Goal: Obtain resource: Download file/media

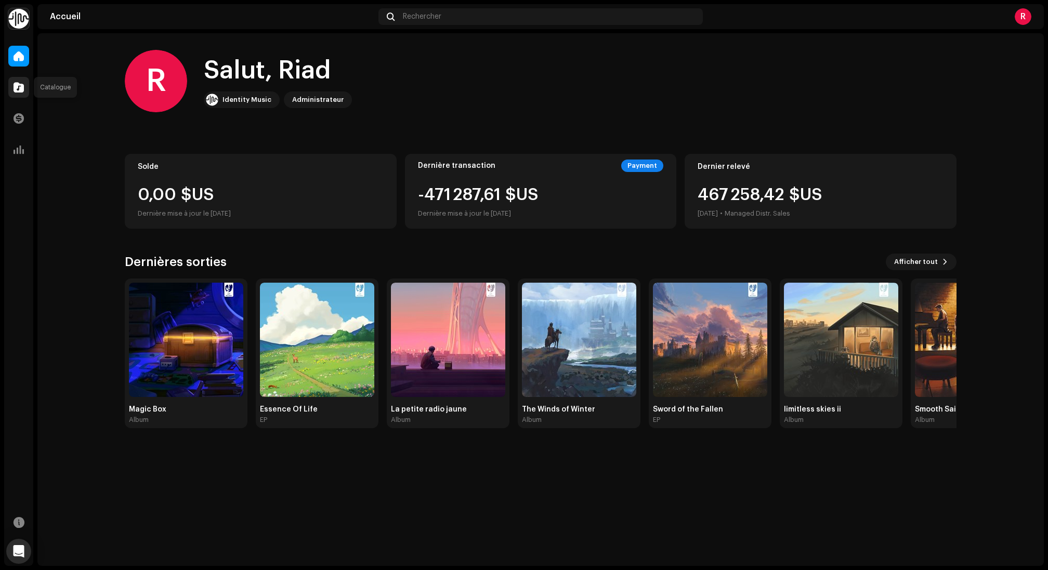
click at [16, 90] on span at bounding box center [19, 87] width 10 height 8
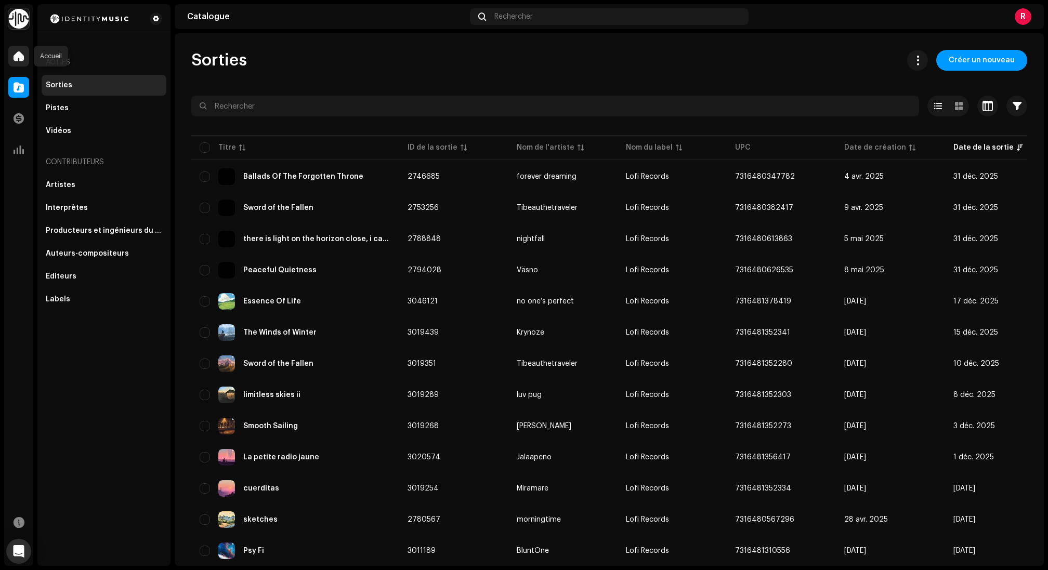
click at [21, 57] on span at bounding box center [19, 56] width 10 height 8
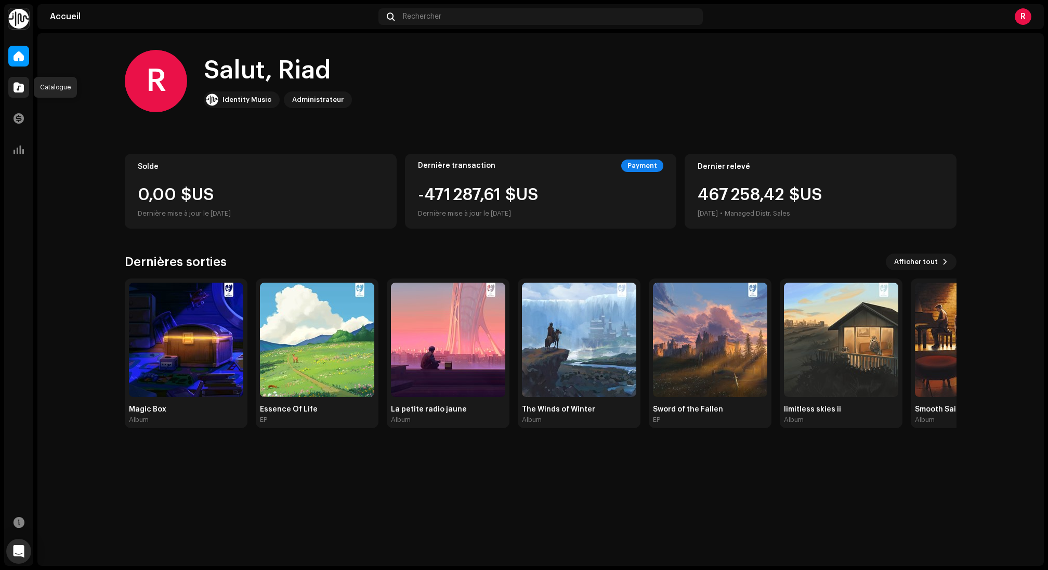
click at [18, 84] on span at bounding box center [19, 87] width 10 height 8
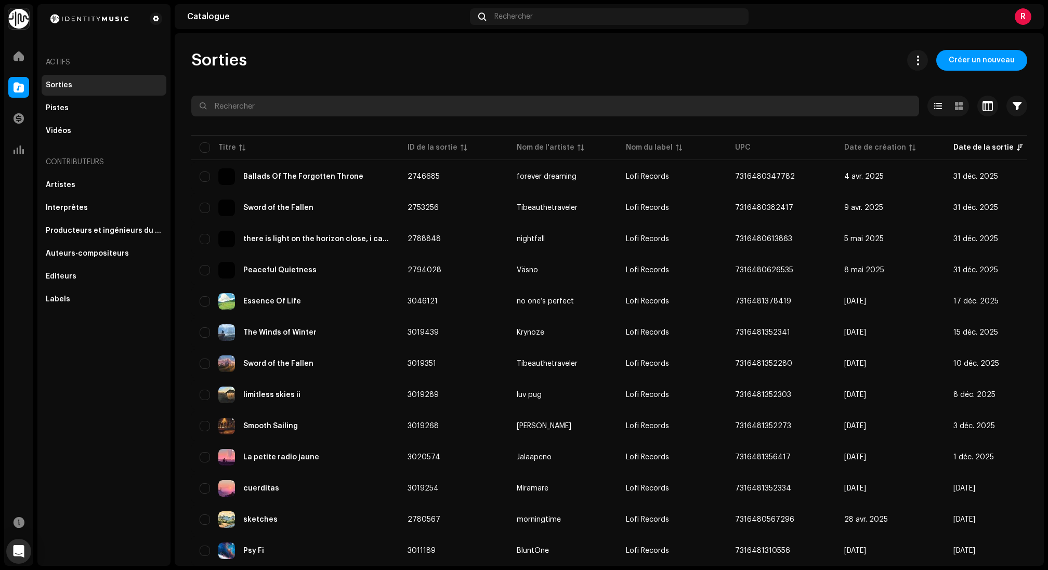
click at [236, 100] on input "text" at bounding box center [555, 106] width 728 height 21
paste input "limitless skies ii"
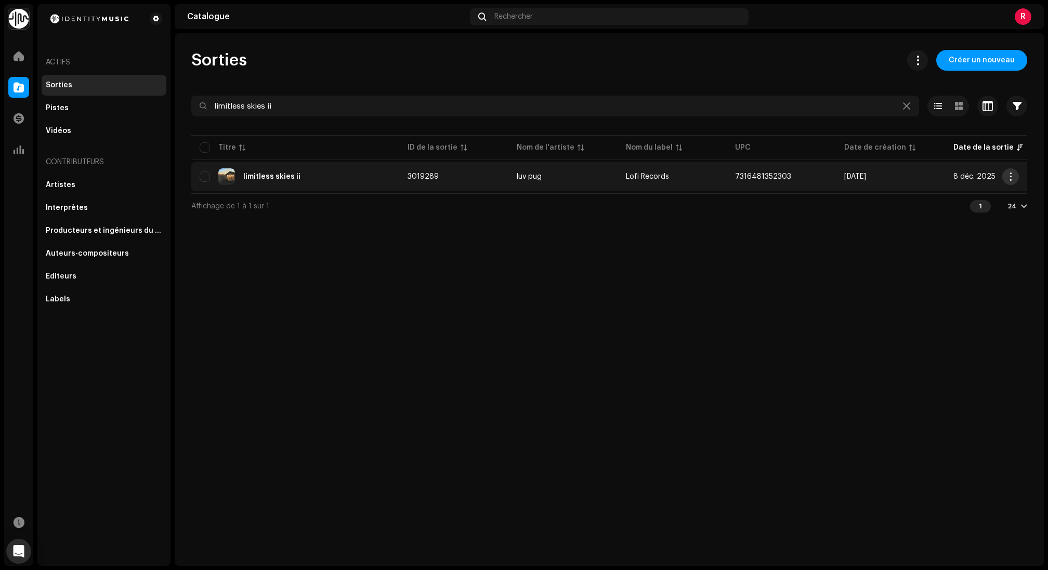
click at [1015, 176] on button "button" at bounding box center [1010, 176] width 17 height 17
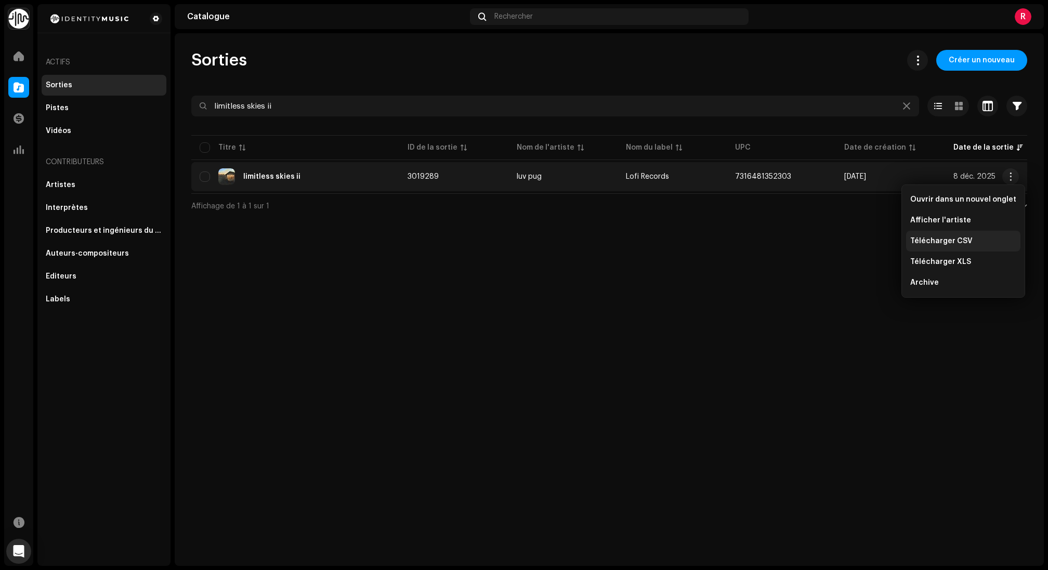
click at [942, 237] on span "Télécharger CSV" at bounding box center [941, 241] width 62 height 8
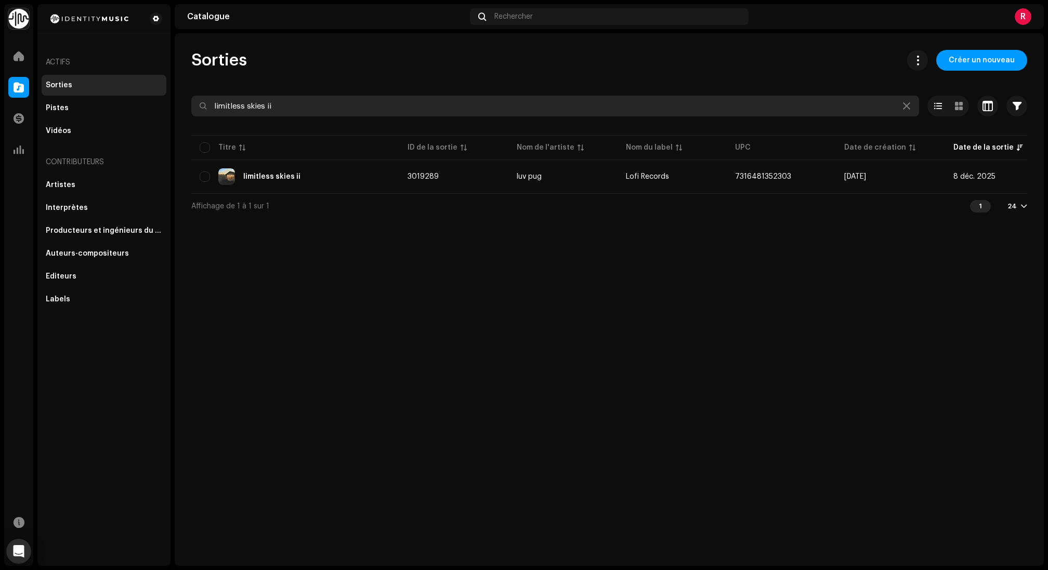
click at [296, 104] on input "limitless skies ii" at bounding box center [555, 106] width 728 height 21
paste input "cuerditas"
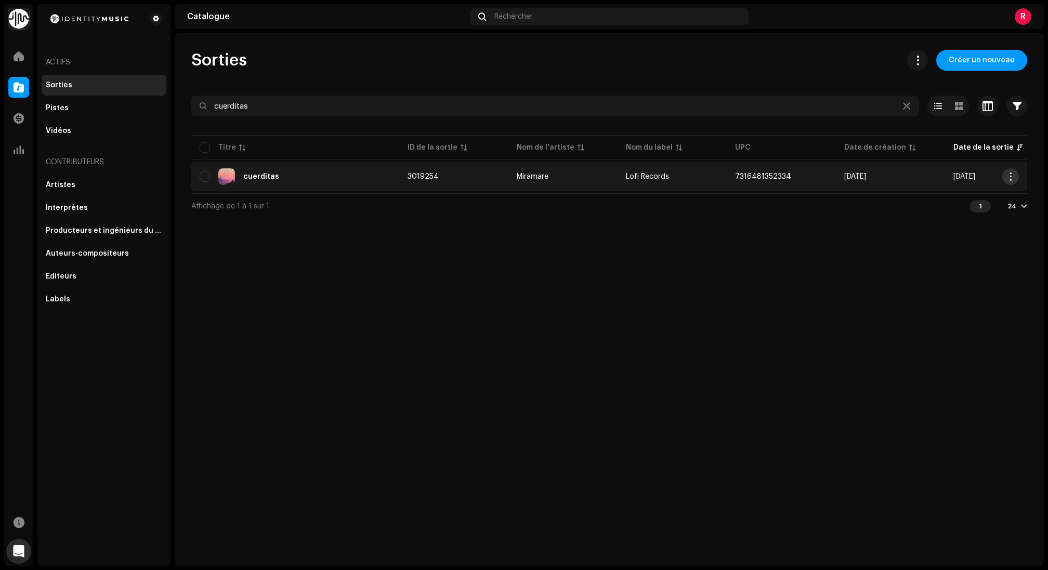
click at [1012, 182] on button "button" at bounding box center [1010, 176] width 17 height 17
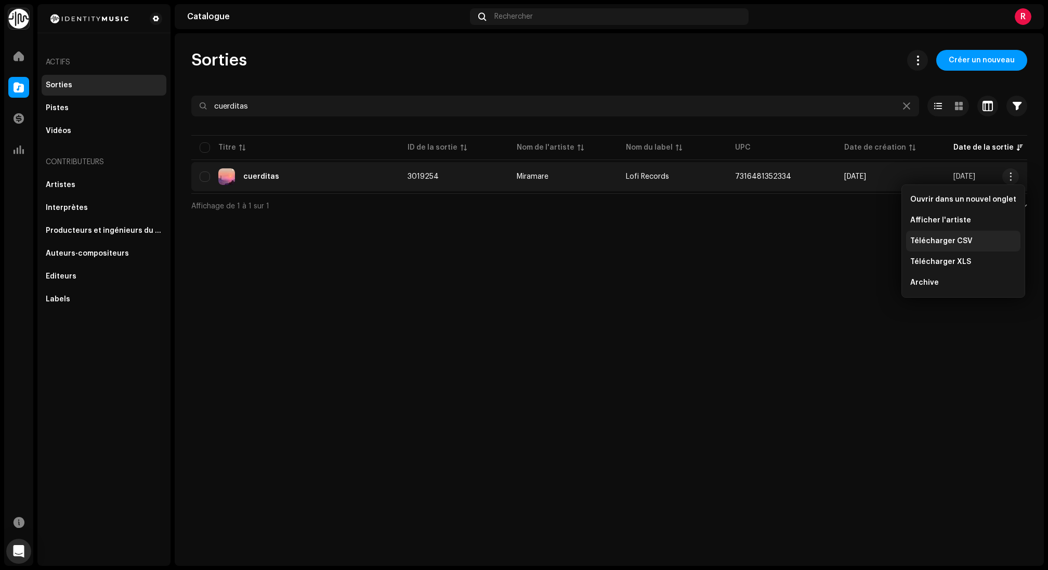
click at [950, 238] on span "Télécharger CSV" at bounding box center [941, 241] width 62 height 8
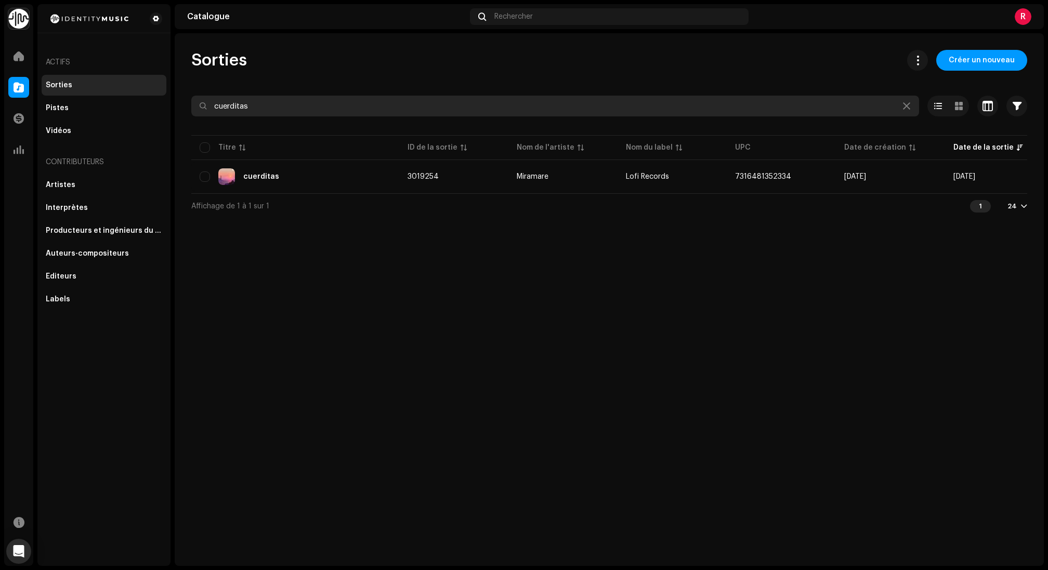
click at [299, 109] on input "cuerditas" at bounding box center [555, 106] width 728 height 21
paste input "La petite radio jaune"
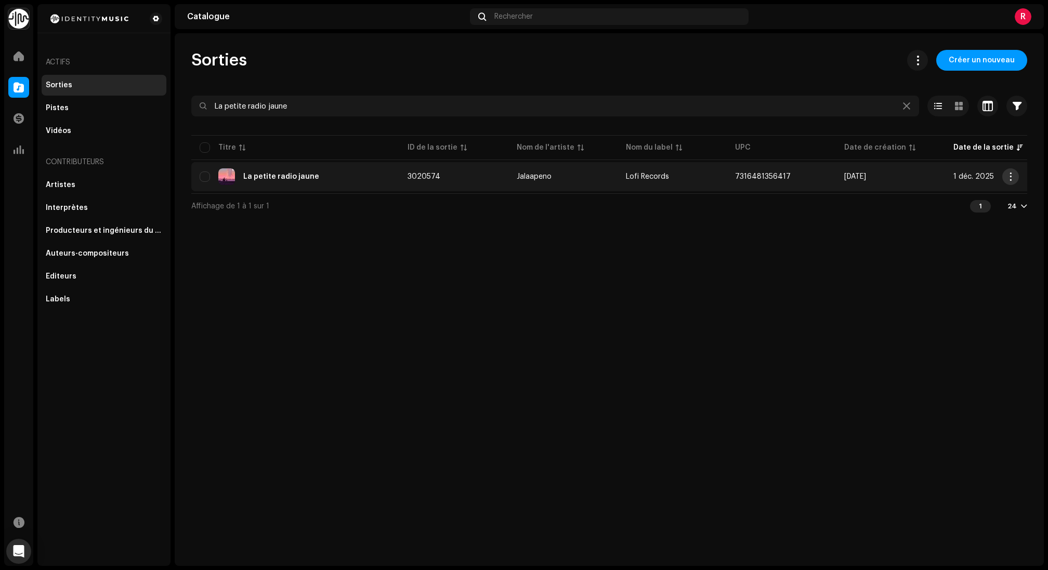
click at [1011, 177] on span "button" at bounding box center [1011, 177] width 8 height 8
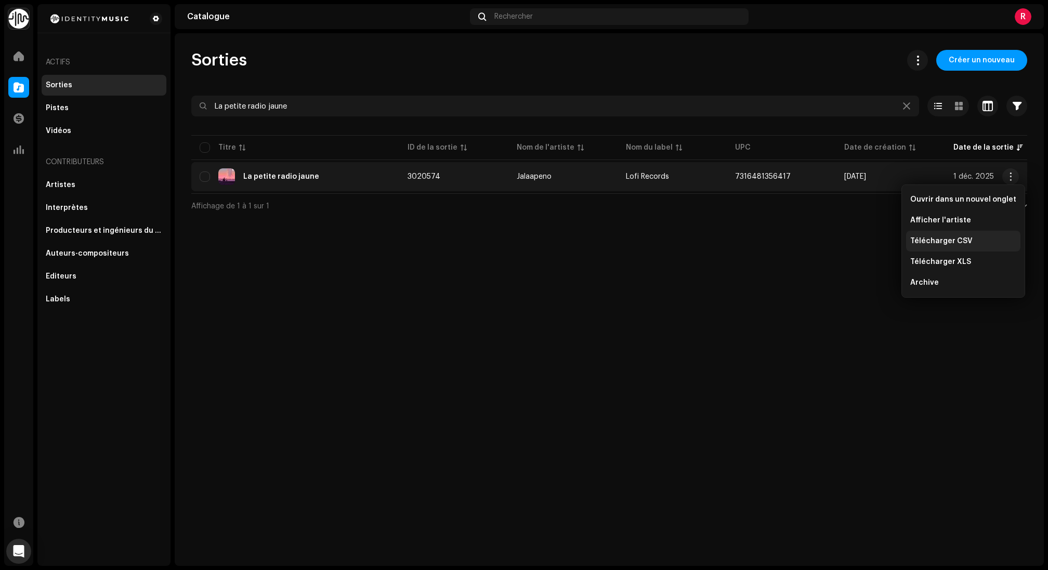
click at [945, 247] on div "Télécharger CSV" at bounding box center [963, 241] width 114 height 21
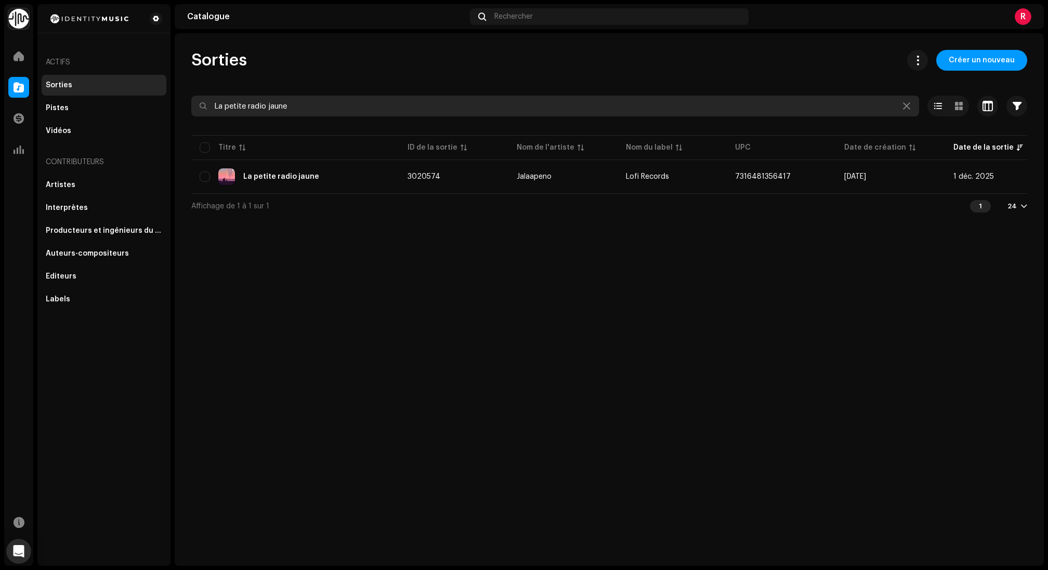
click at [300, 105] on input "La petite radio jaune" at bounding box center [555, 106] width 728 height 21
paste input "Smooth Sailing"
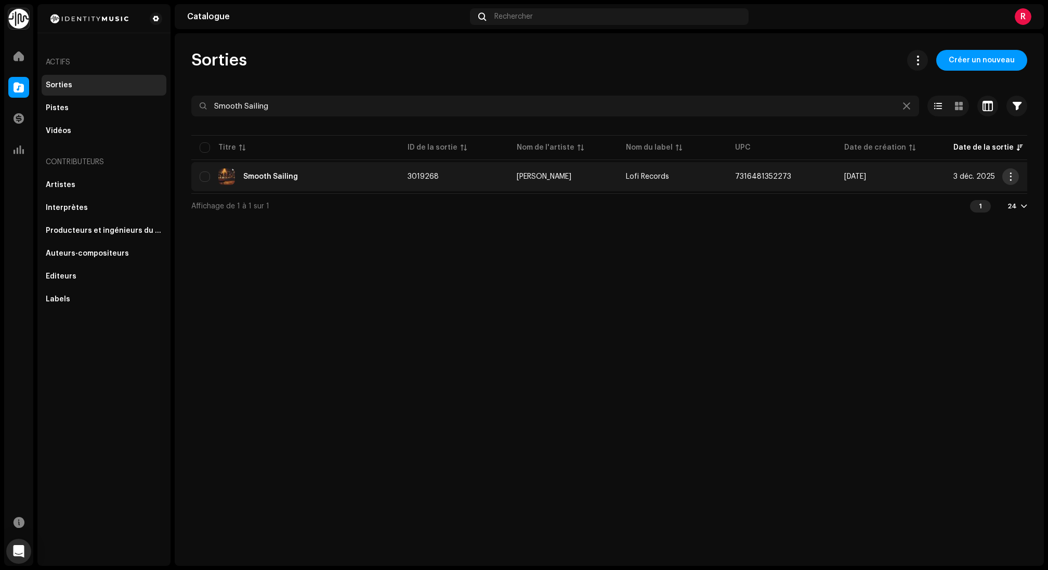
click at [1012, 181] on button "button" at bounding box center [1010, 176] width 17 height 17
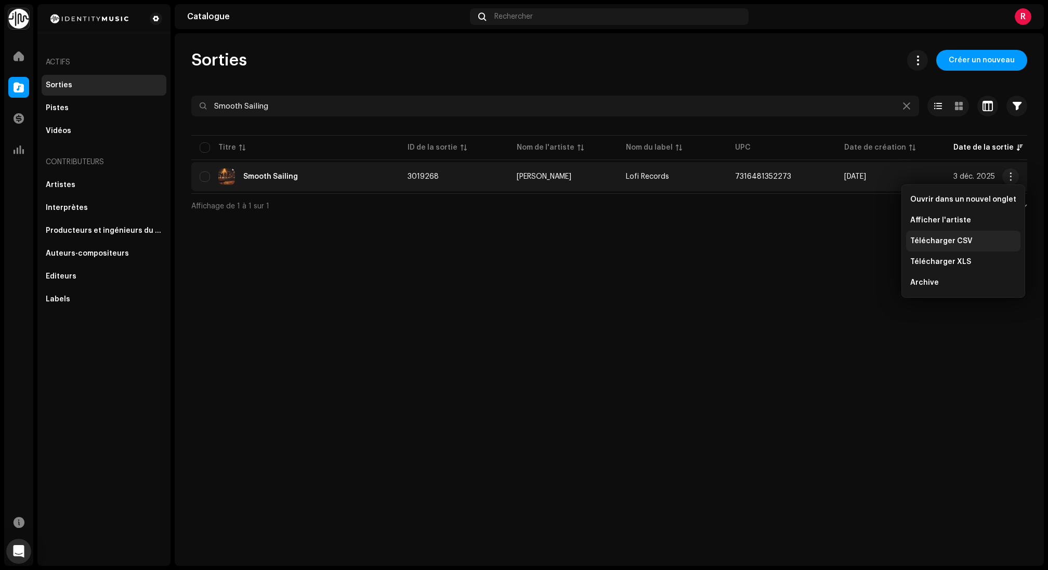
click at [941, 245] on span "Télécharger CSV" at bounding box center [941, 241] width 62 height 8
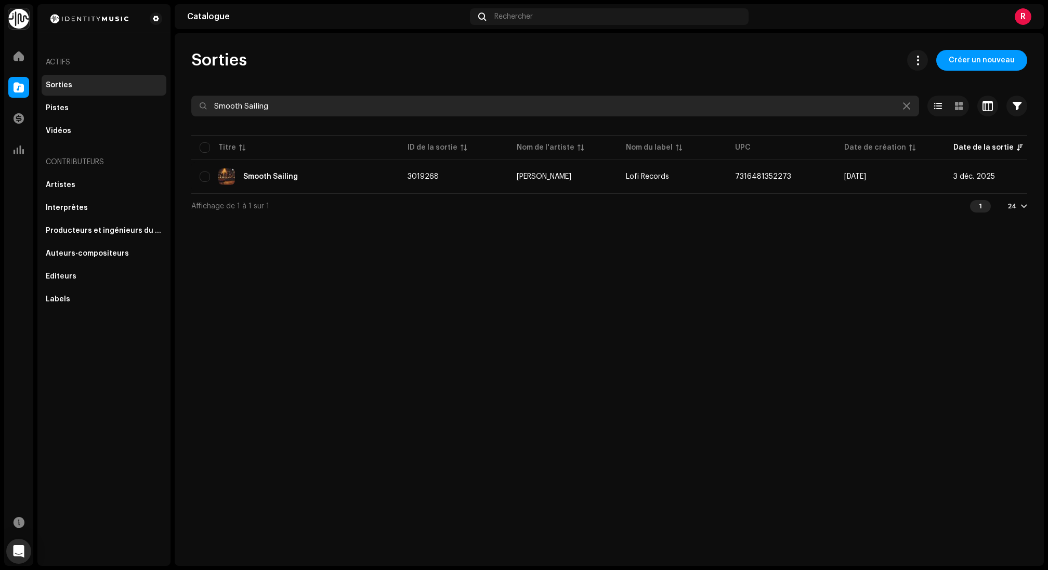
click at [302, 110] on input "Smooth Sailing" at bounding box center [555, 106] width 728 height 21
paste input "word of the Fallen"
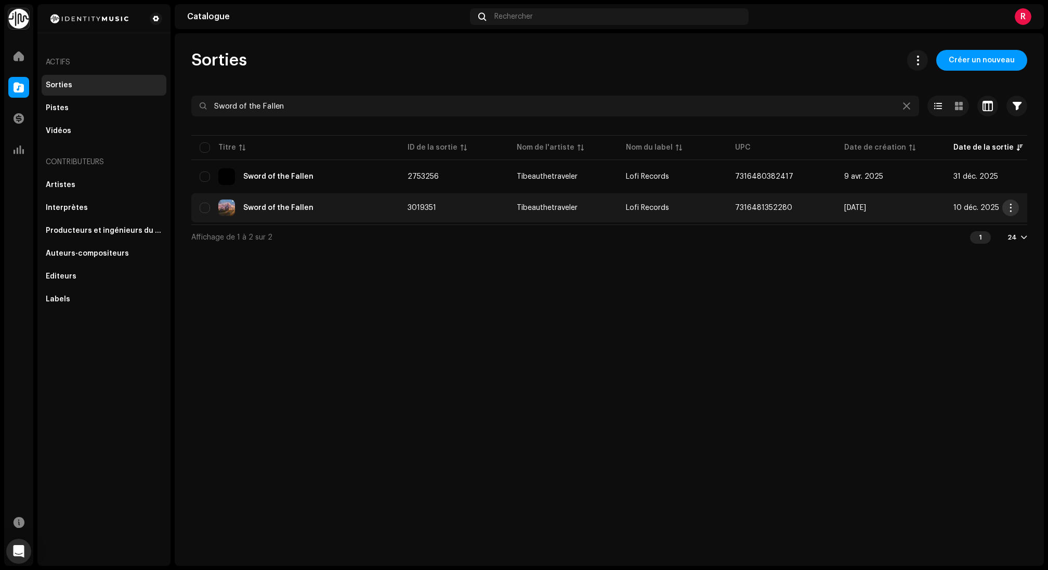
click at [1010, 210] on span "button" at bounding box center [1011, 208] width 8 height 8
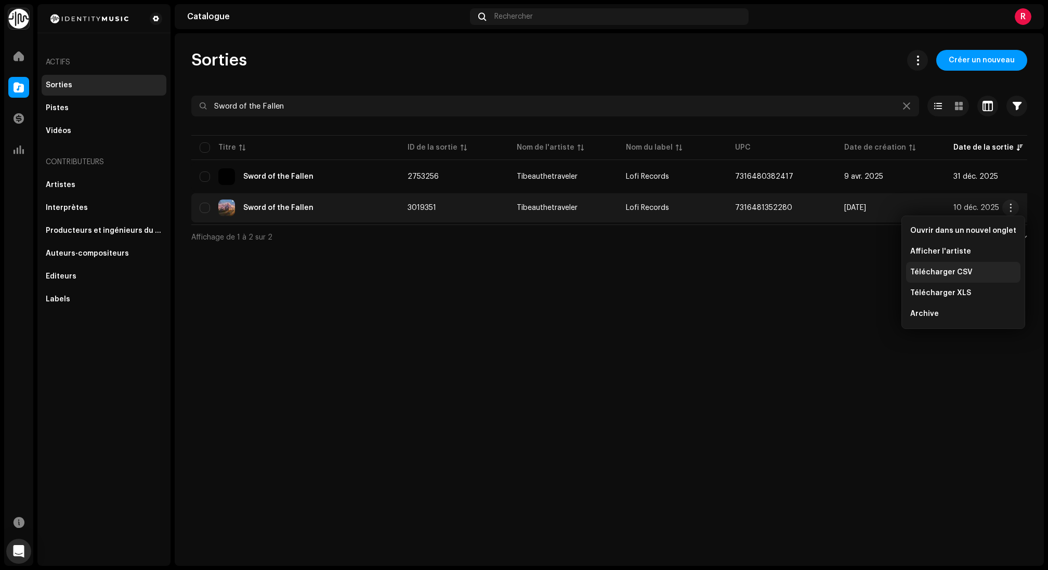
click at [946, 272] on span "Télécharger CSV" at bounding box center [941, 272] width 62 height 8
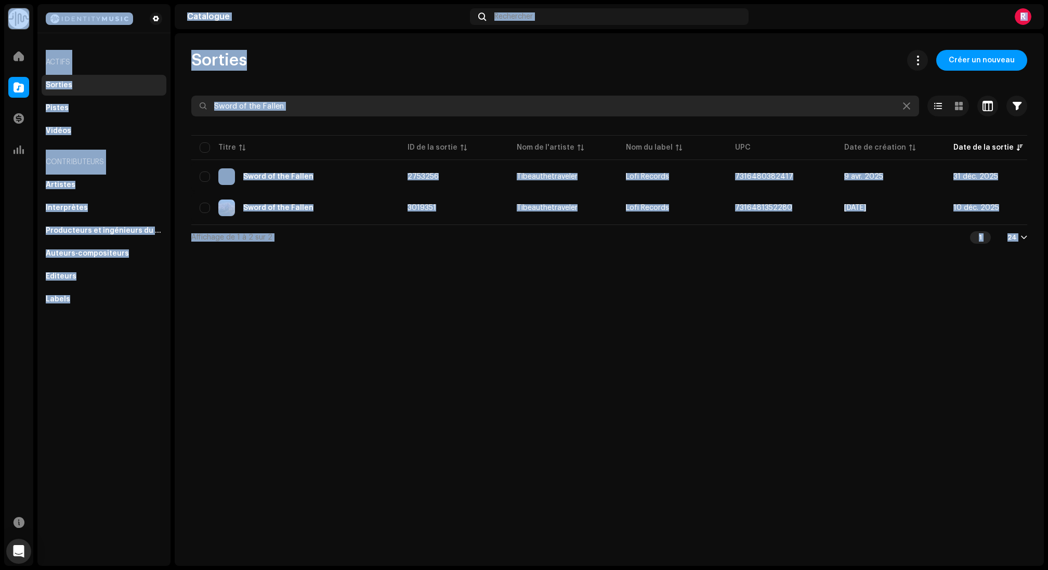
click at [311, 104] on input "Sword of the Fallen" at bounding box center [555, 106] width 728 height 21
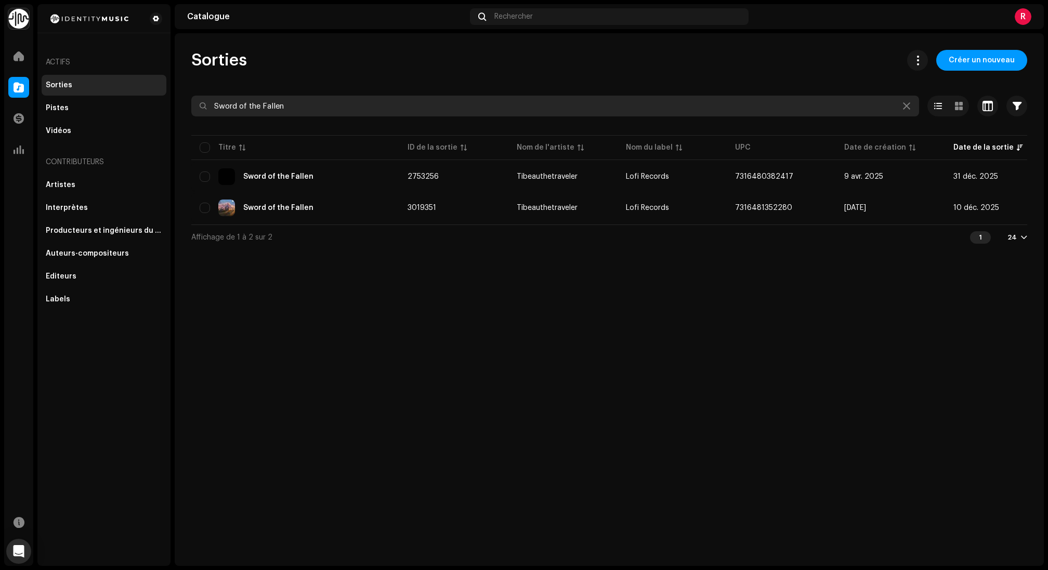
paste input "The Winds of Winter"
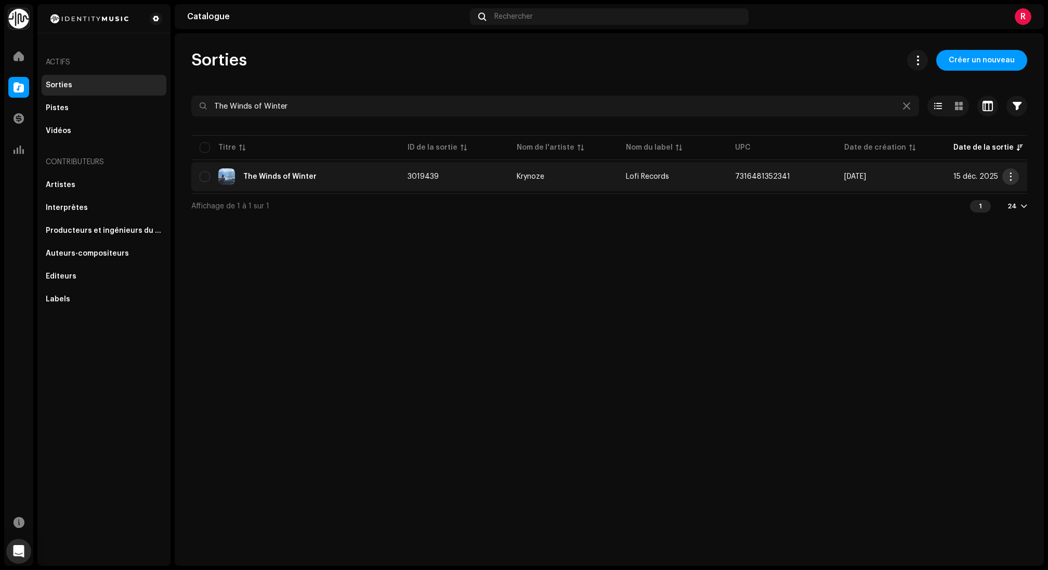
click at [1008, 178] on span "button" at bounding box center [1011, 177] width 8 height 8
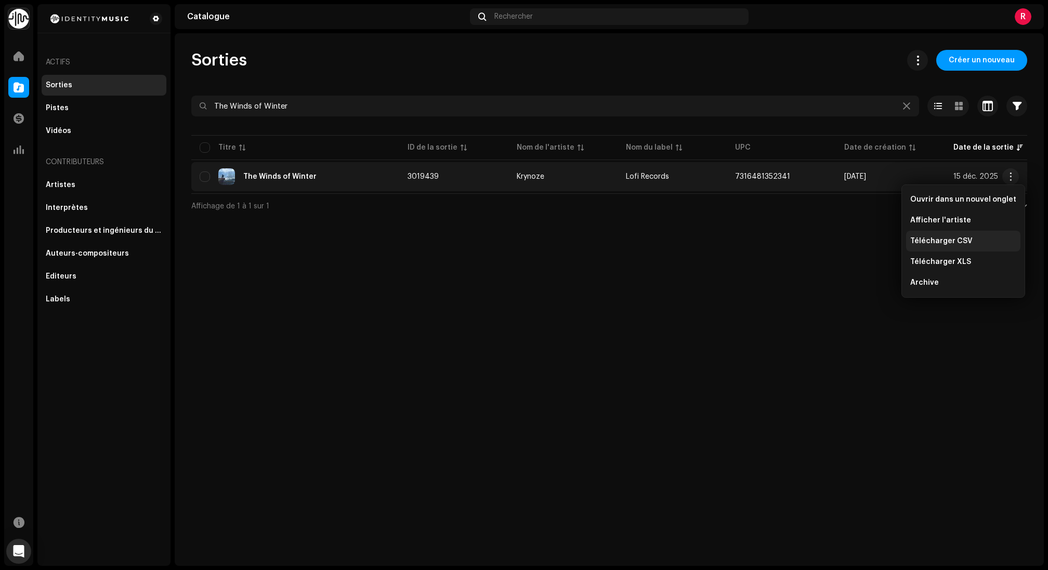
click at [954, 241] on span "Télécharger CSV" at bounding box center [941, 241] width 62 height 8
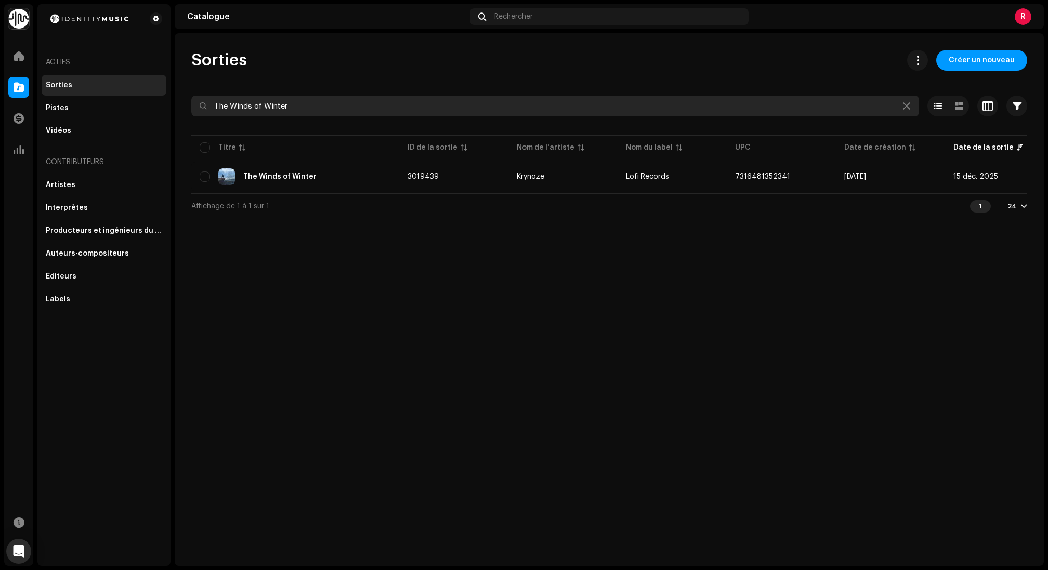
click at [301, 102] on input "The Winds of Winter" at bounding box center [555, 106] width 728 height 21
paste input "Essence Of Life"
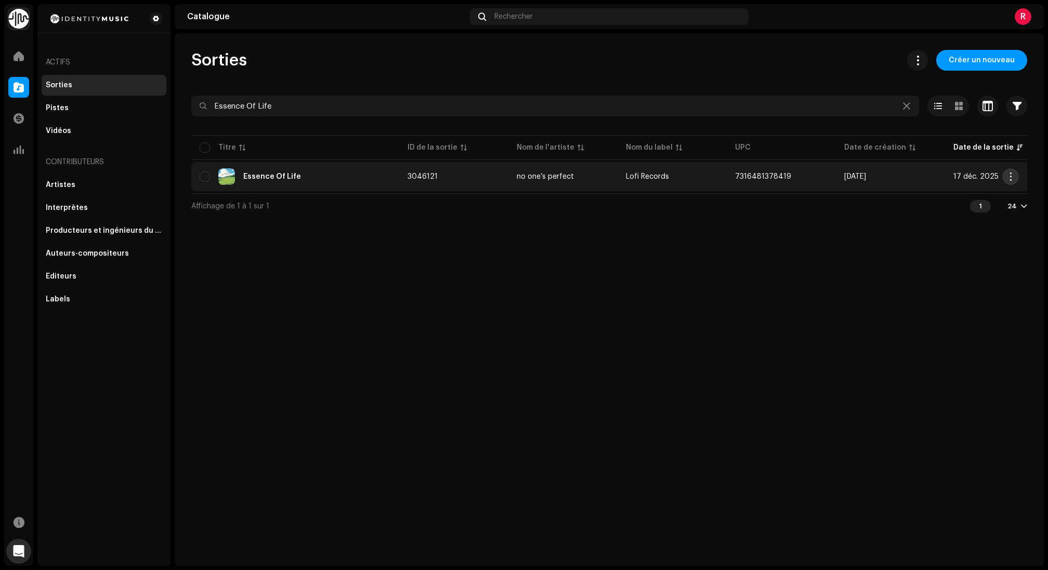
click at [1010, 172] on button "button" at bounding box center [1010, 176] width 17 height 17
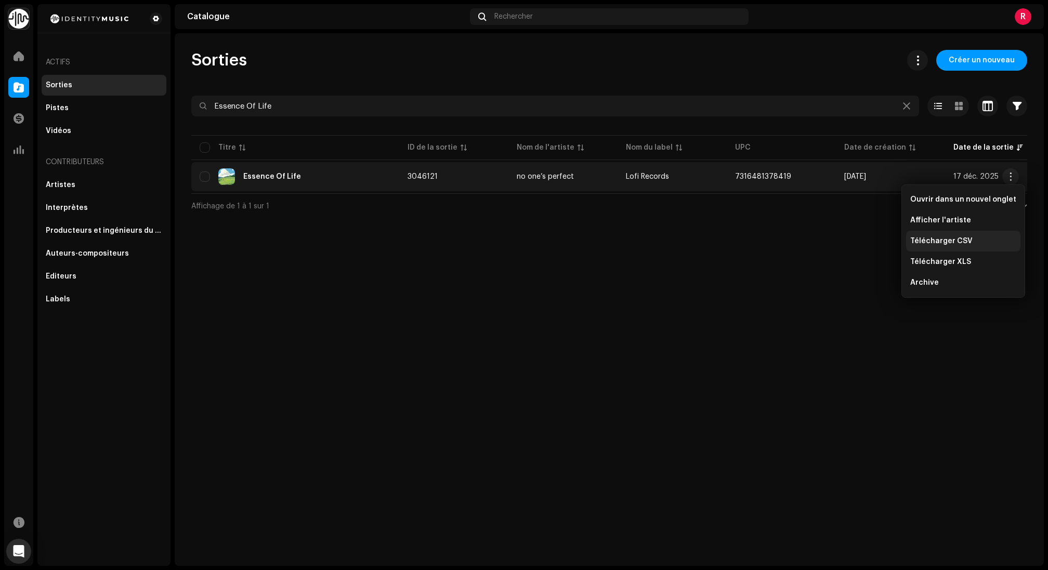
click at [949, 242] on span "Télécharger CSV" at bounding box center [941, 241] width 62 height 8
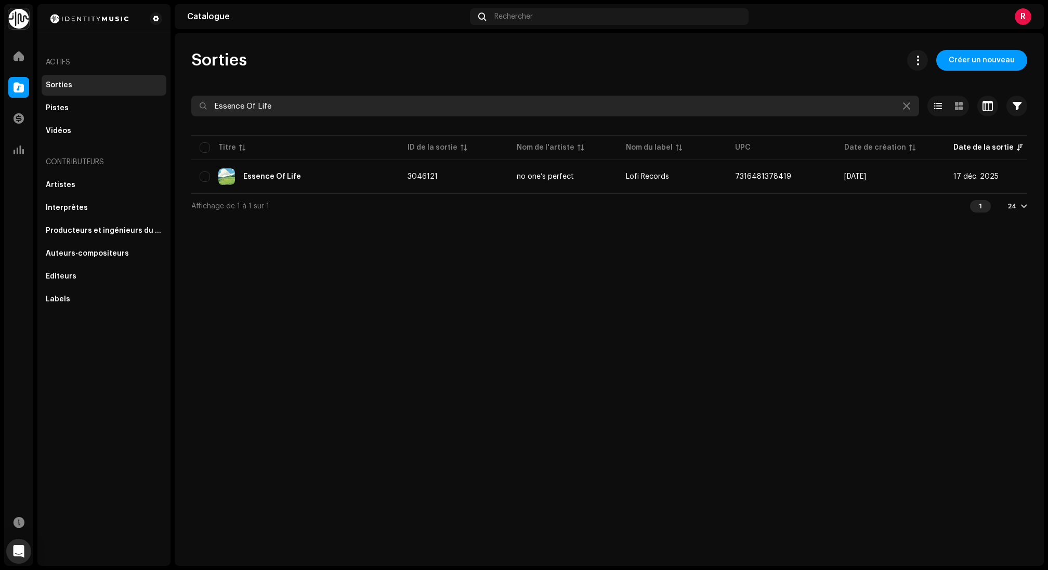
click at [272, 109] on input "Essence Of Life" at bounding box center [555, 106] width 728 height 21
paste input "Murmures"
click at [283, 109] on input "Murmures" at bounding box center [555, 106] width 728 height 21
paste input "agic Box"
type input "Magic Box"
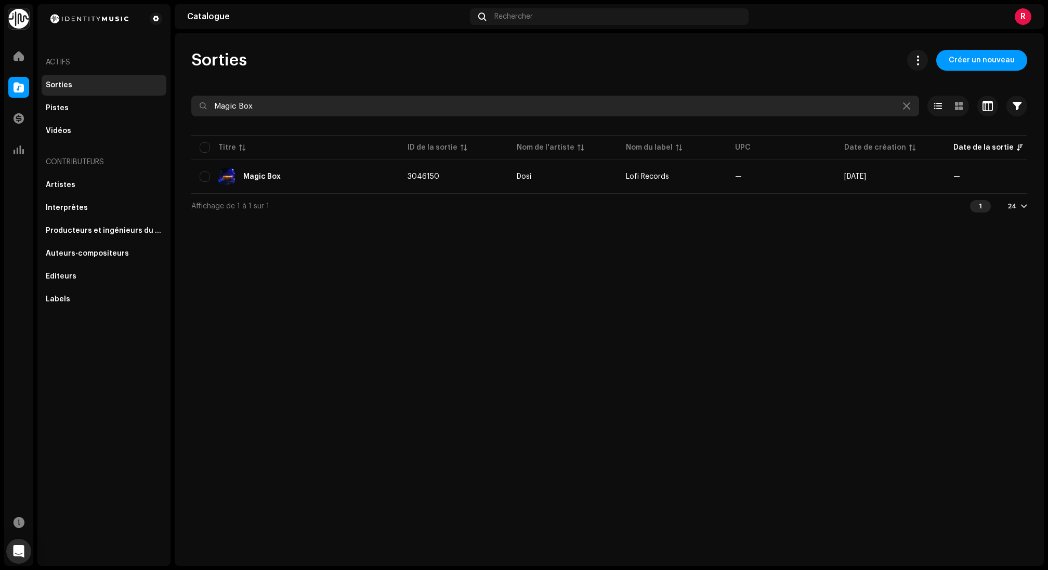
click at [312, 105] on input "Magic Box" at bounding box center [555, 106] width 728 height 21
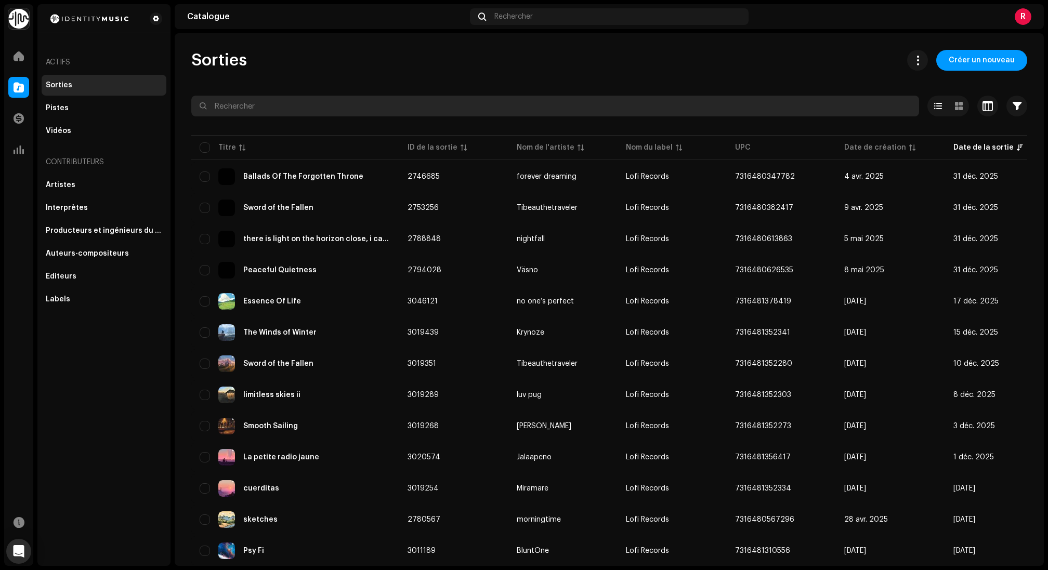
click at [271, 110] on input "text" at bounding box center [555, 106] width 728 height 21
paste input "The Winds of Winter"
type input "The Winds of Winter"
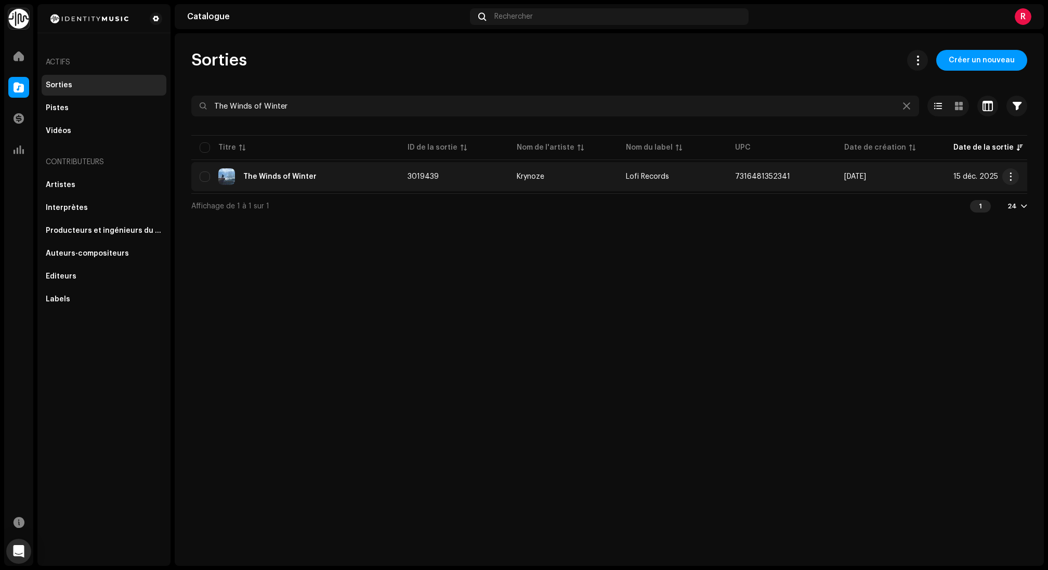
click at [265, 173] on div "The Winds of Winter" at bounding box center [279, 176] width 73 height 7
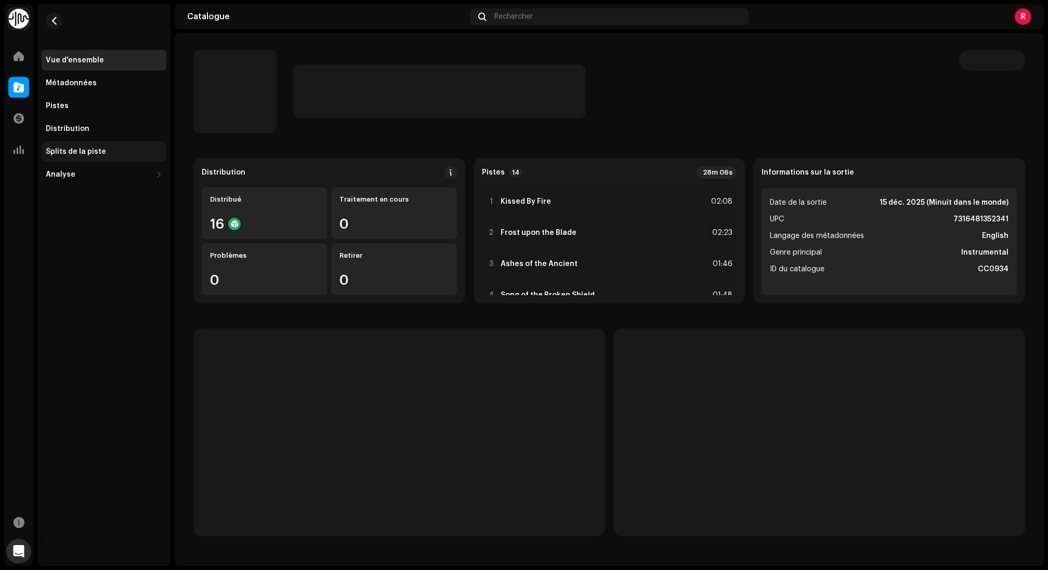
click at [121, 157] on div "Splits de la piste" at bounding box center [104, 151] width 125 height 21
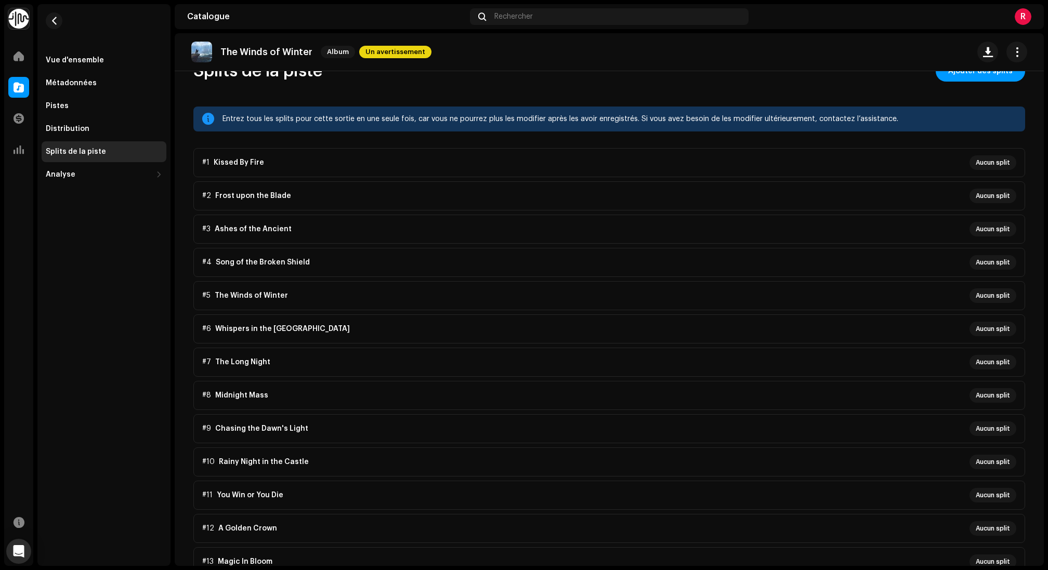
scroll to position [6, 0]
